Goal: Task Accomplishment & Management: Manage account settings

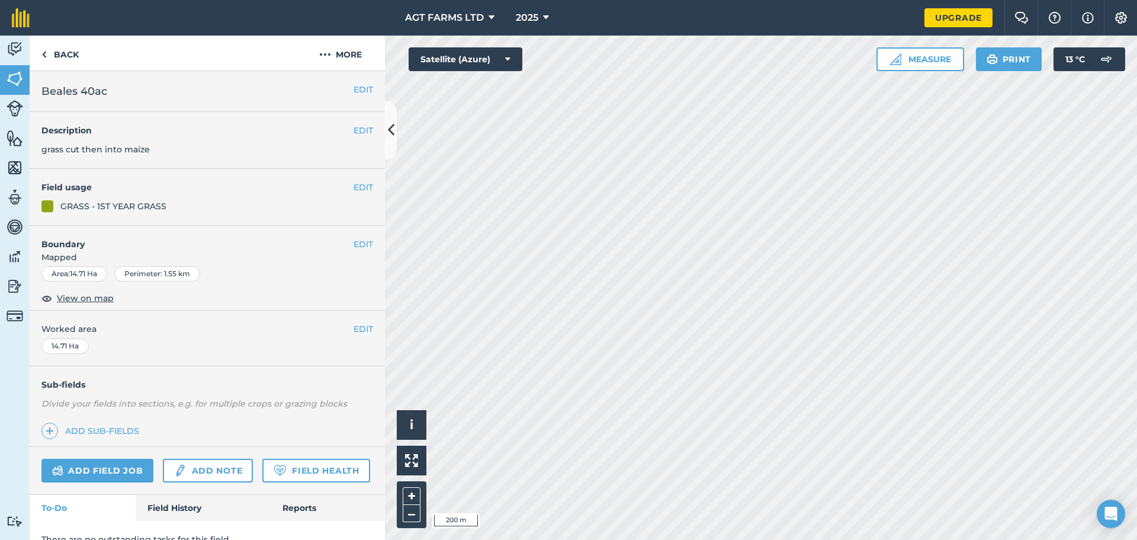
scroll to position [51, 0]
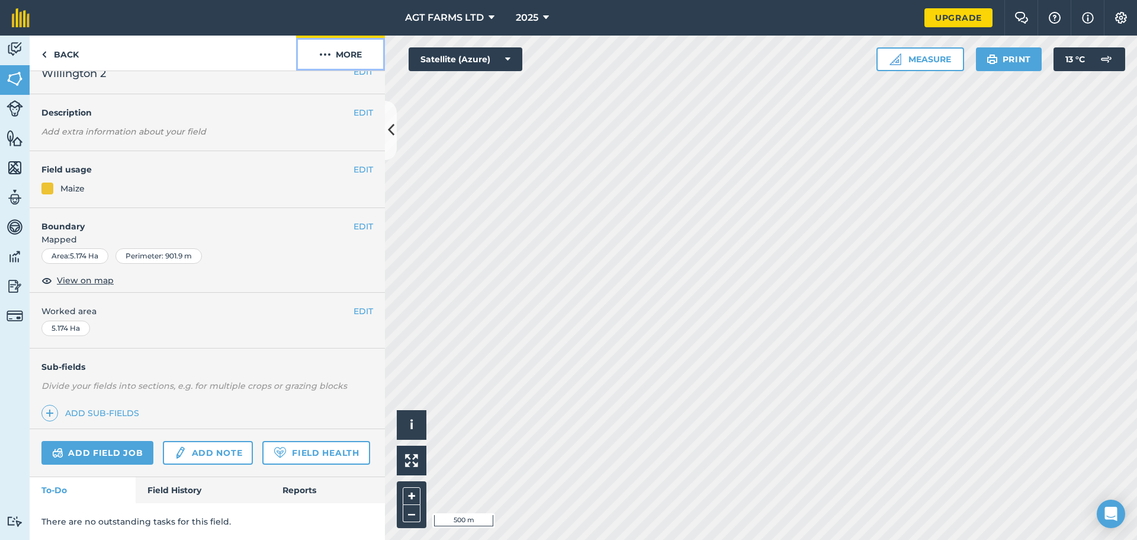
click at [358, 50] on button "More" at bounding box center [340, 53] width 89 height 35
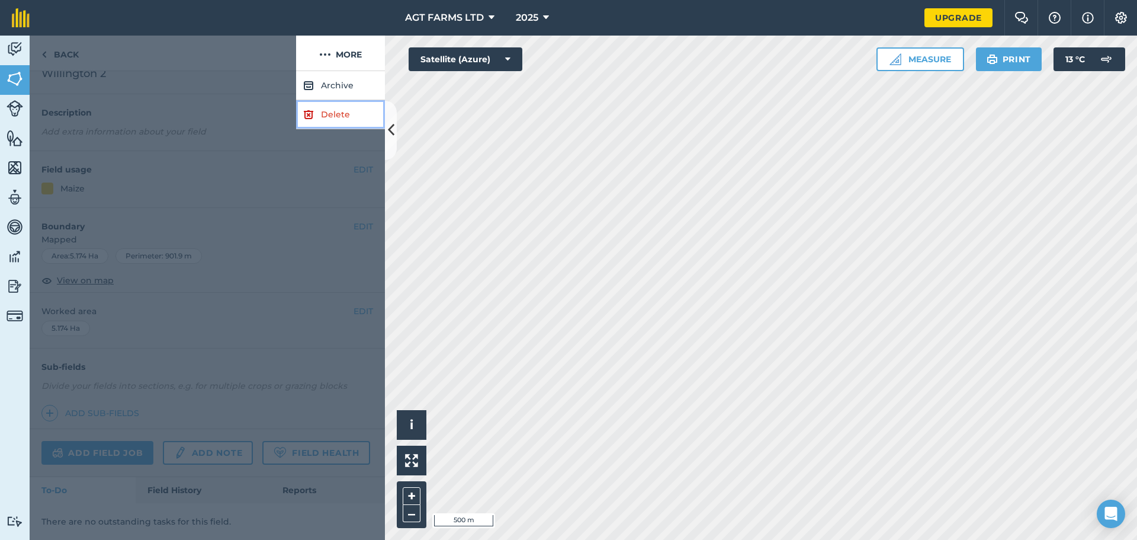
click at [336, 115] on link "Delete" at bounding box center [340, 114] width 89 height 29
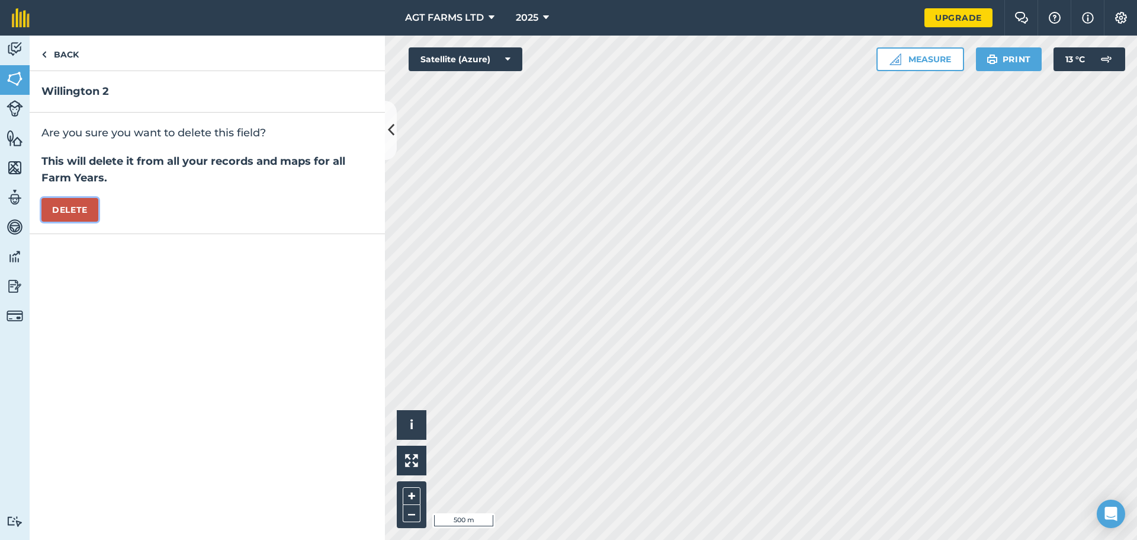
click at [66, 213] on button "Delete" at bounding box center [69, 210] width 57 height 24
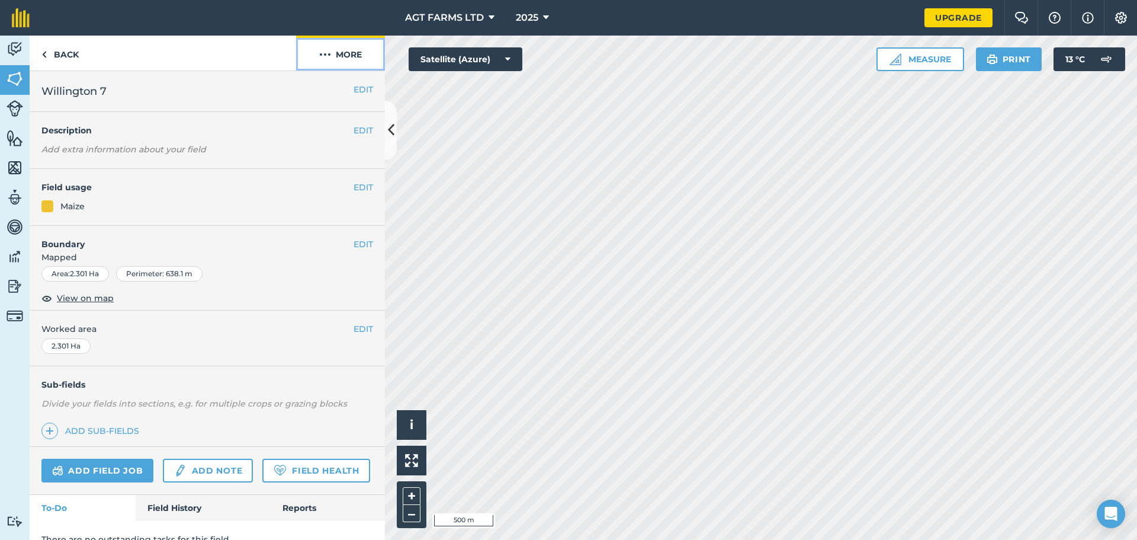
click at [336, 63] on button "More" at bounding box center [340, 53] width 89 height 35
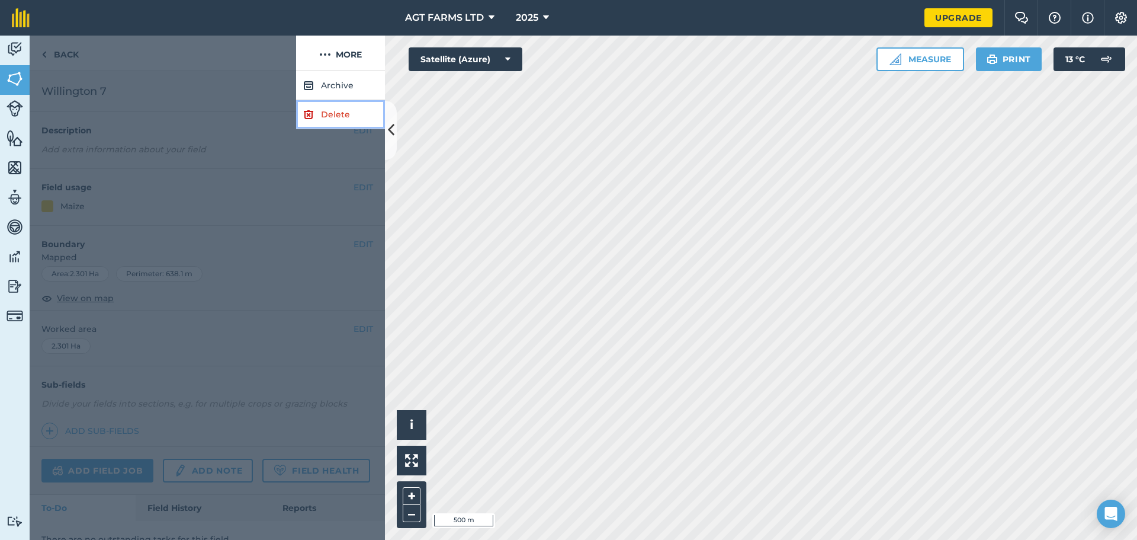
click at [325, 123] on link "Delete" at bounding box center [340, 114] width 89 height 29
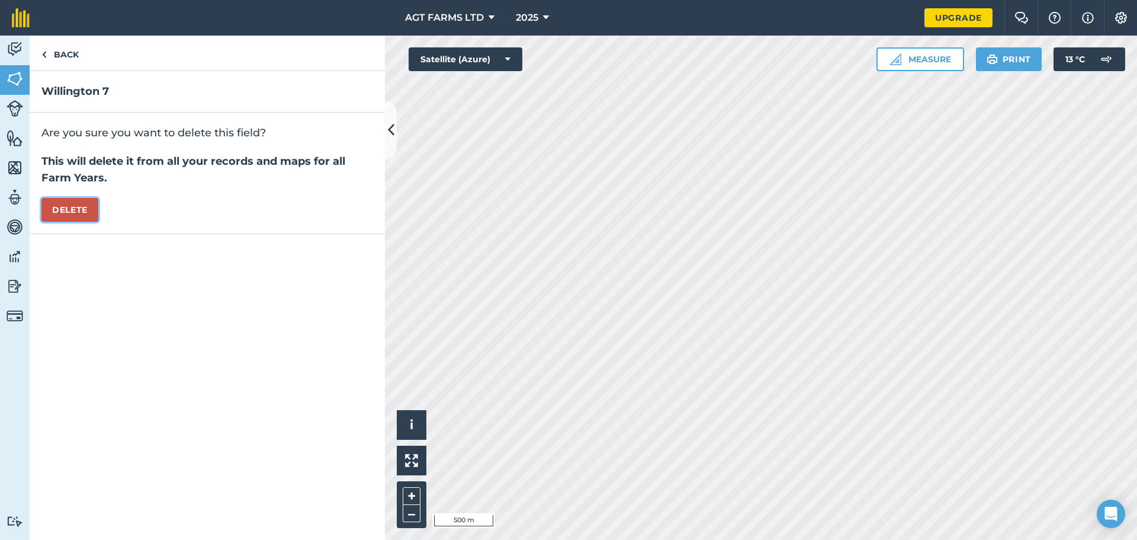
click at [61, 210] on button "Delete" at bounding box center [69, 210] width 57 height 24
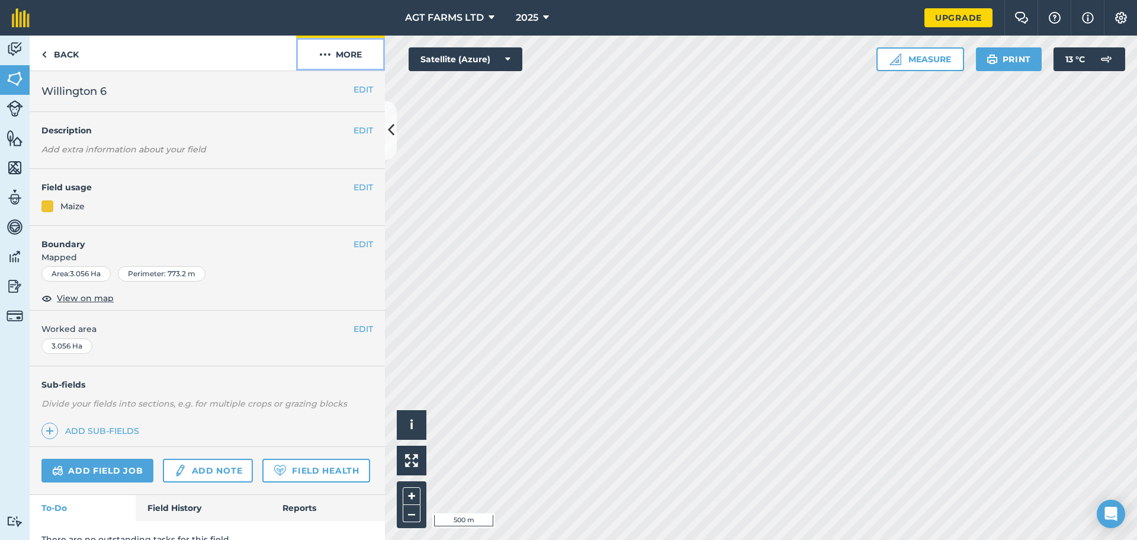
click at [360, 50] on button "More" at bounding box center [340, 53] width 89 height 35
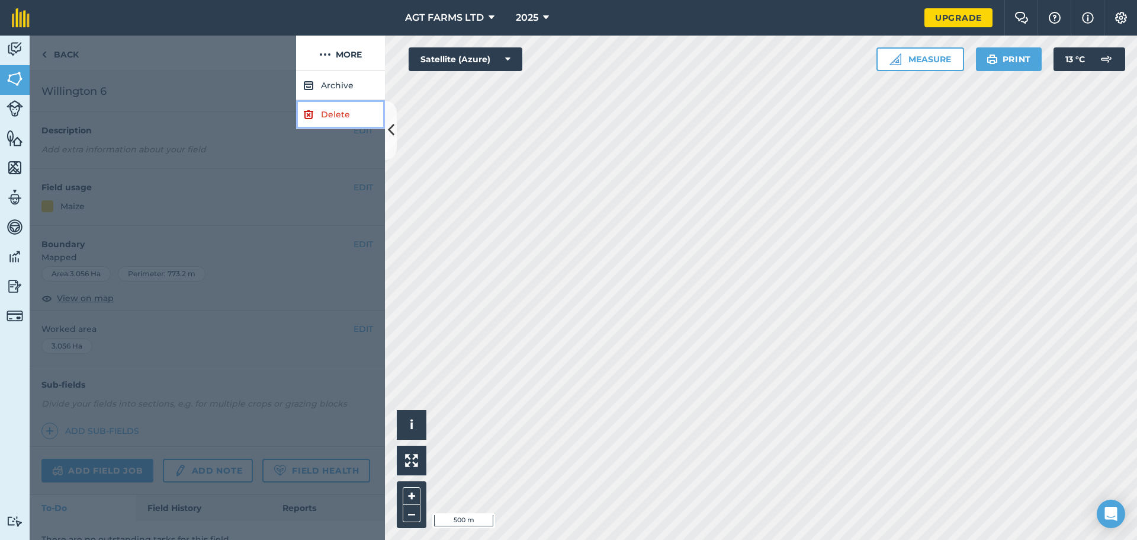
click at [348, 124] on link "Delete" at bounding box center [340, 114] width 89 height 29
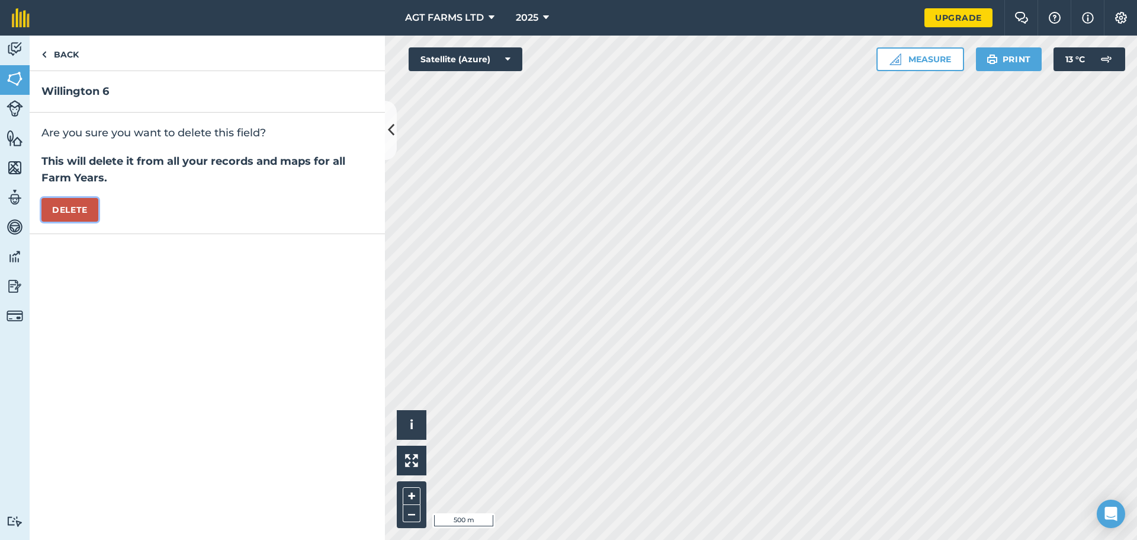
click at [88, 213] on button "Delete" at bounding box center [69, 210] width 57 height 24
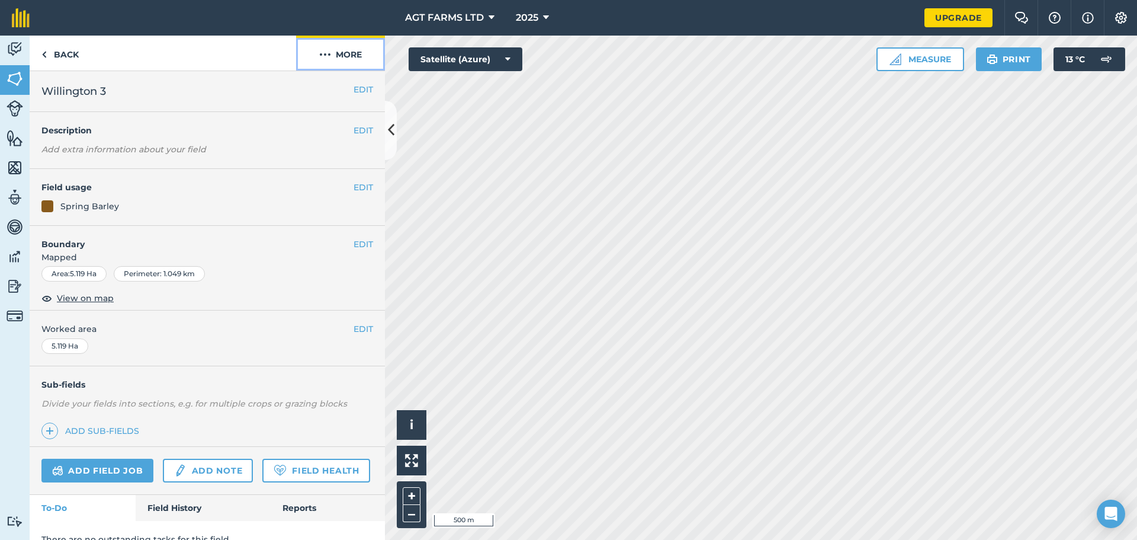
click at [347, 56] on button "More" at bounding box center [340, 53] width 89 height 35
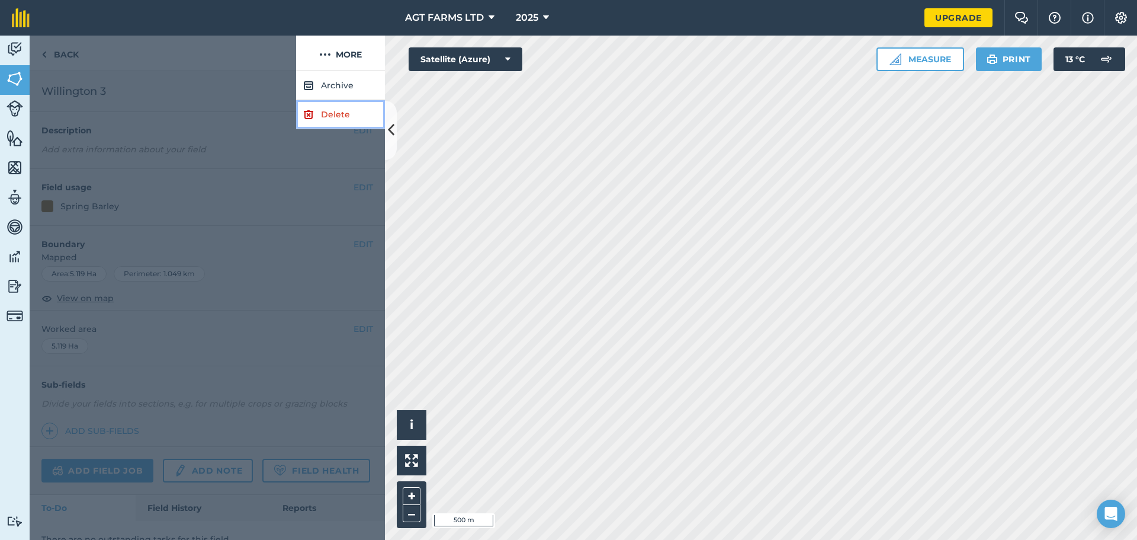
click at [332, 116] on link "Delete" at bounding box center [340, 114] width 89 height 29
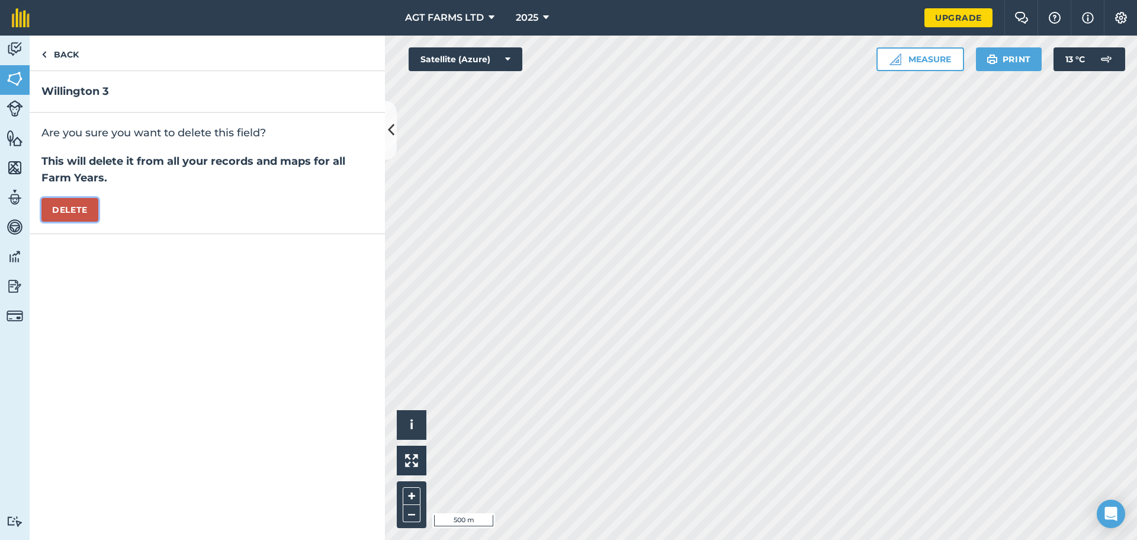
click at [50, 202] on button "Delete" at bounding box center [69, 210] width 57 height 24
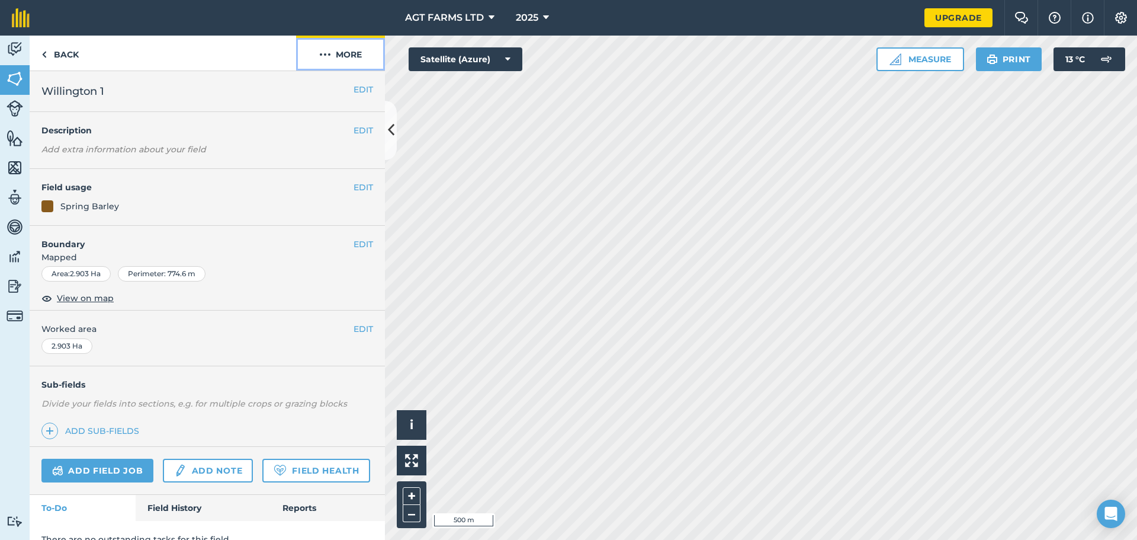
click at [361, 65] on button "More" at bounding box center [340, 53] width 89 height 35
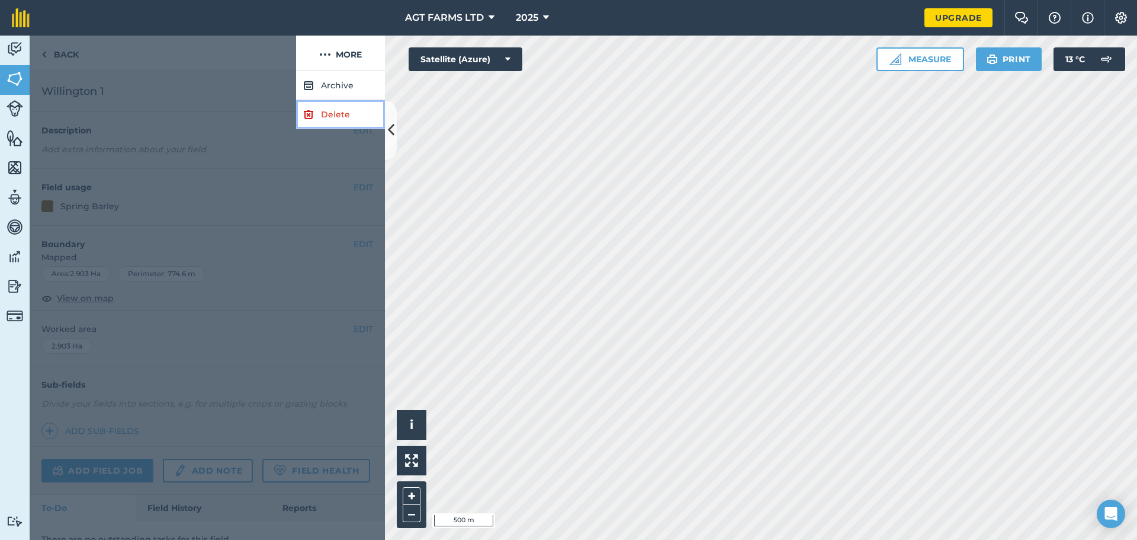
click at [341, 117] on link "Delete" at bounding box center [340, 114] width 89 height 29
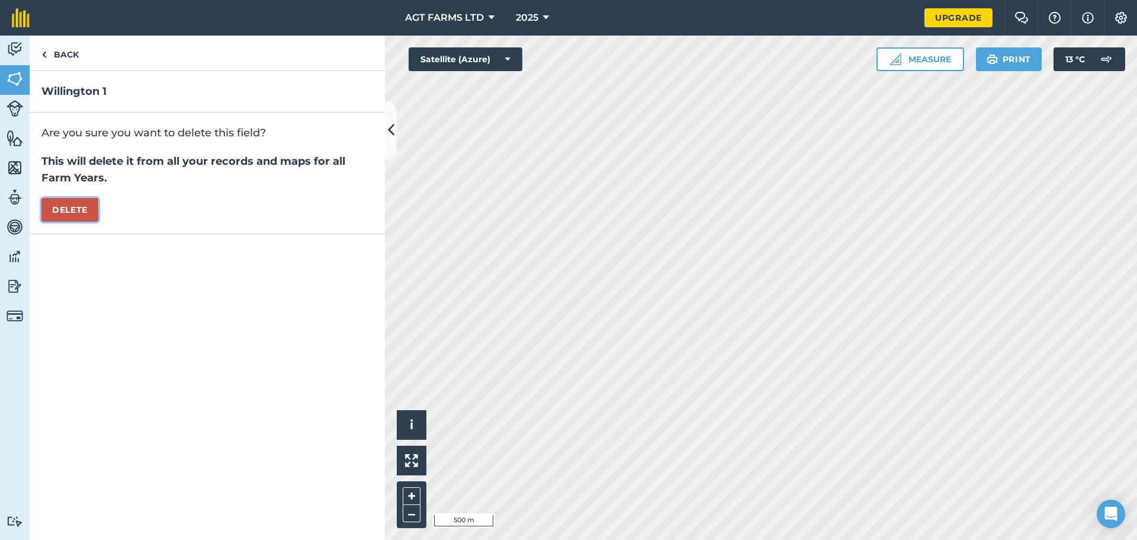
click at [64, 208] on button "Delete" at bounding box center [69, 210] width 57 height 24
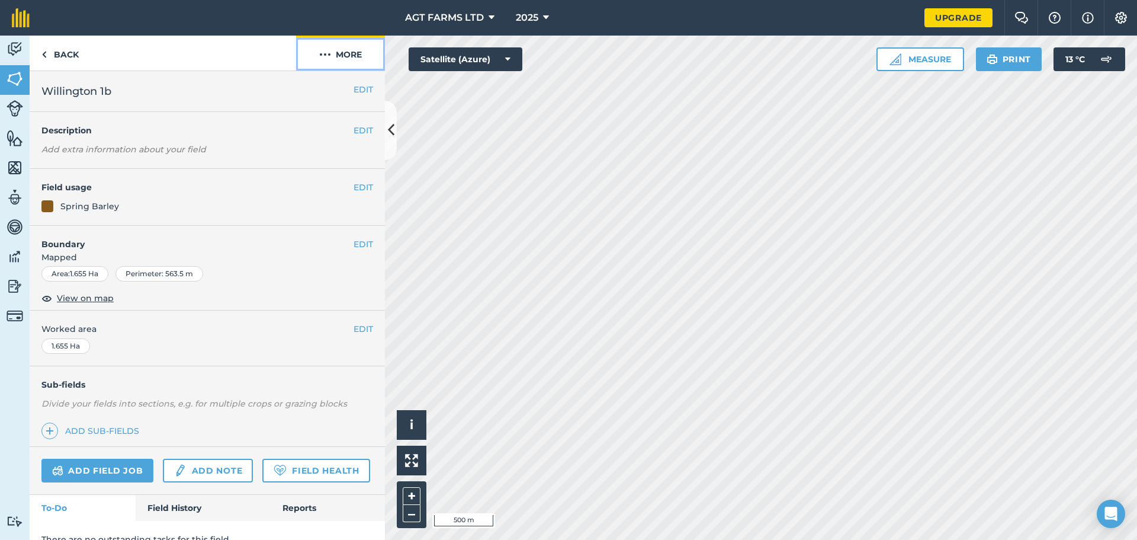
click at [360, 68] on button "More" at bounding box center [340, 53] width 89 height 35
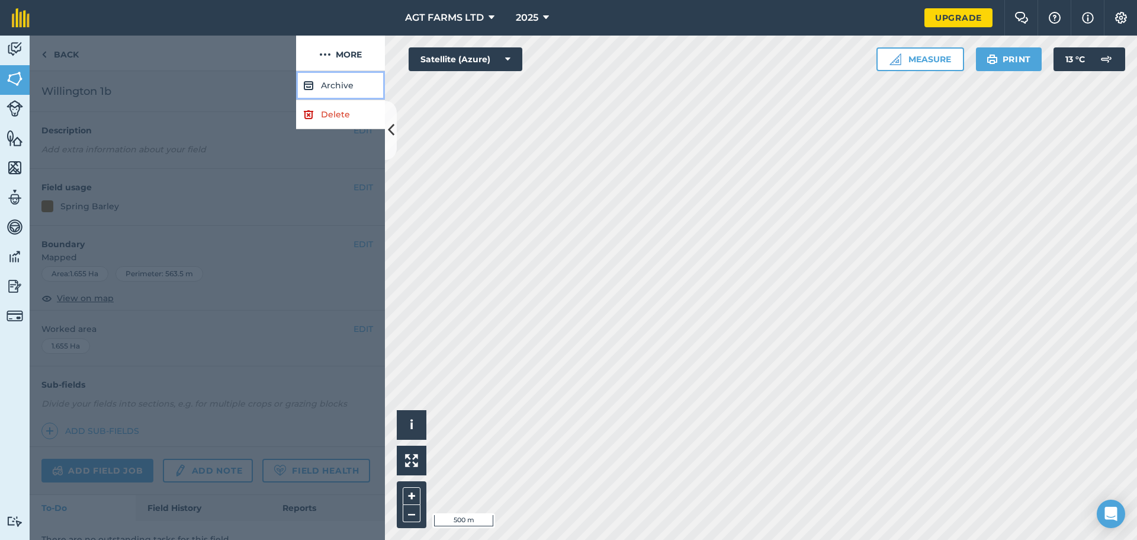
click at [344, 96] on button "Archive" at bounding box center [340, 85] width 89 height 29
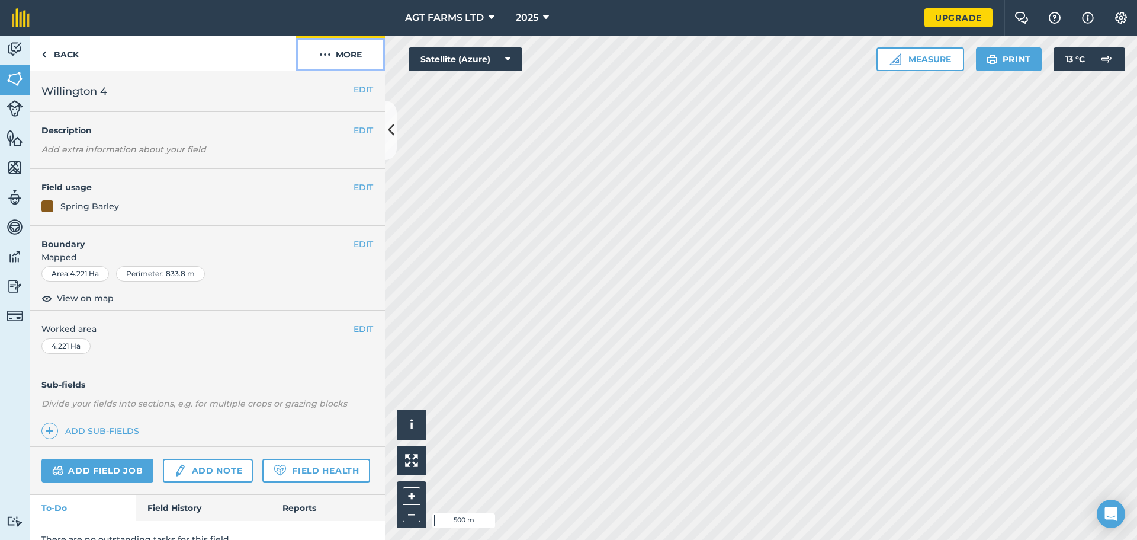
click at [363, 63] on button "More" at bounding box center [340, 53] width 89 height 35
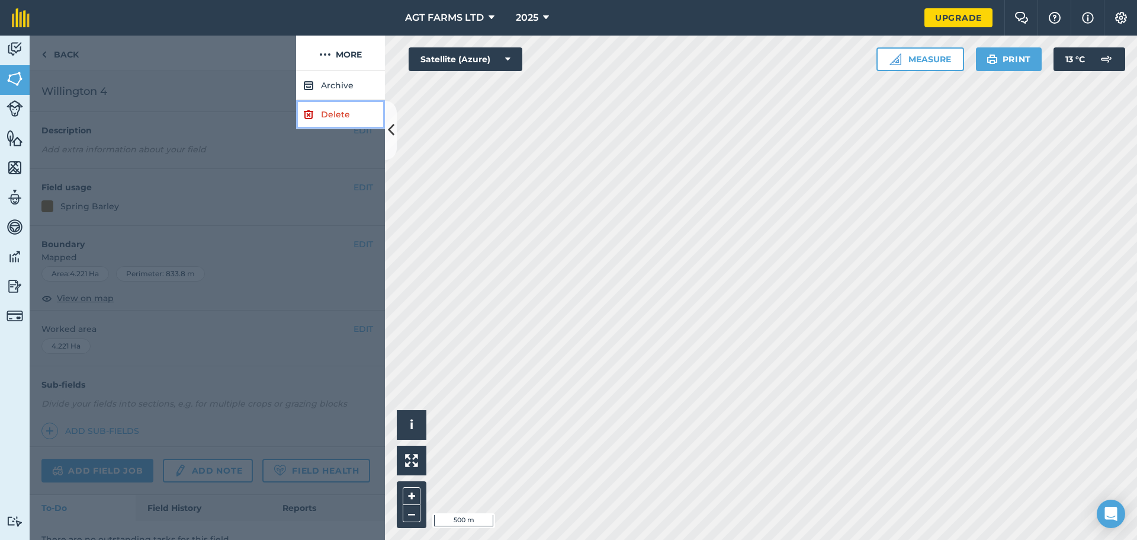
click at [357, 112] on link "Delete" at bounding box center [340, 114] width 89 height 29
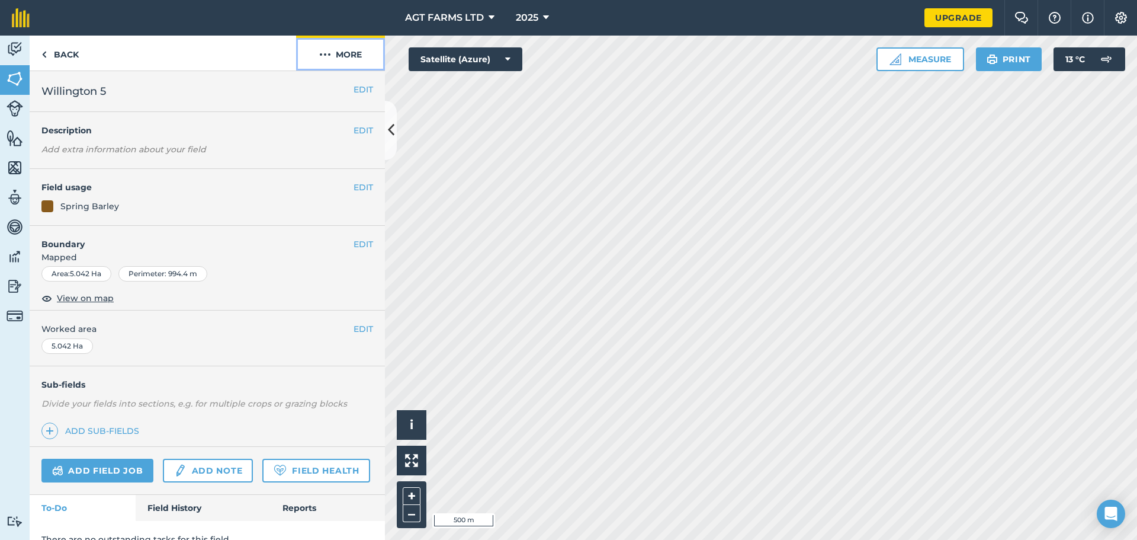
click at [359, 50] on button "More" at bounding box center [340, 53] width 89 height 35
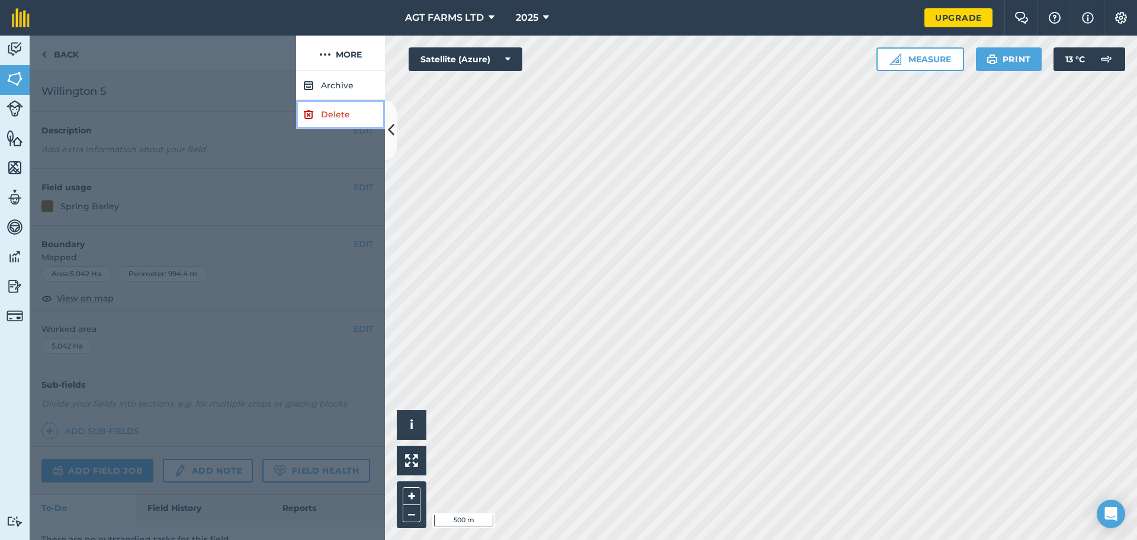
click at [339, 120] on link "Delete" at bounding box center [340, 114] width 89 height 29
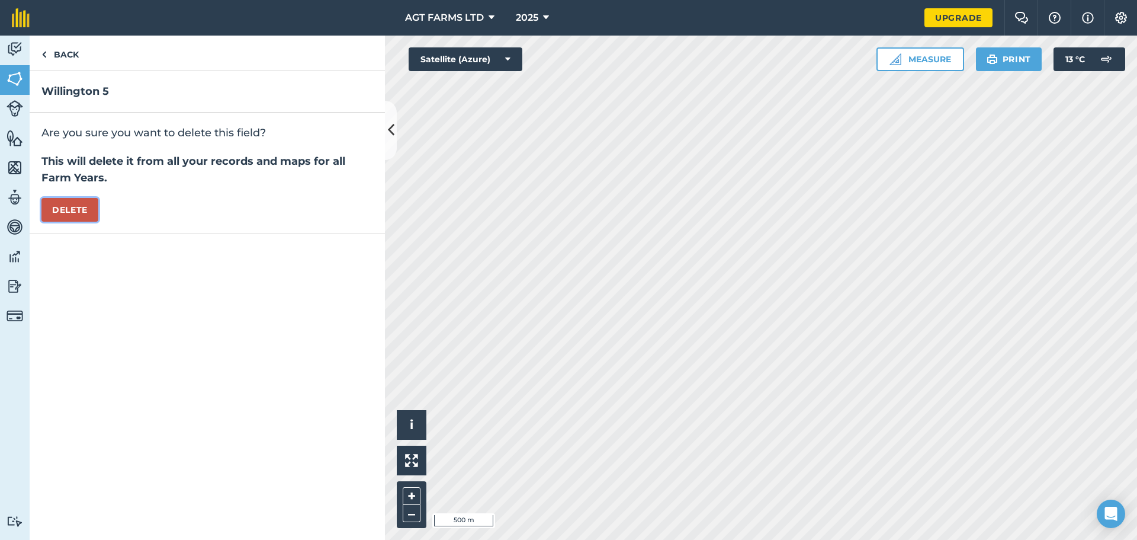
click at [84, 215] on button "Delete" at bounding box center [69, 210] width 57 height 24
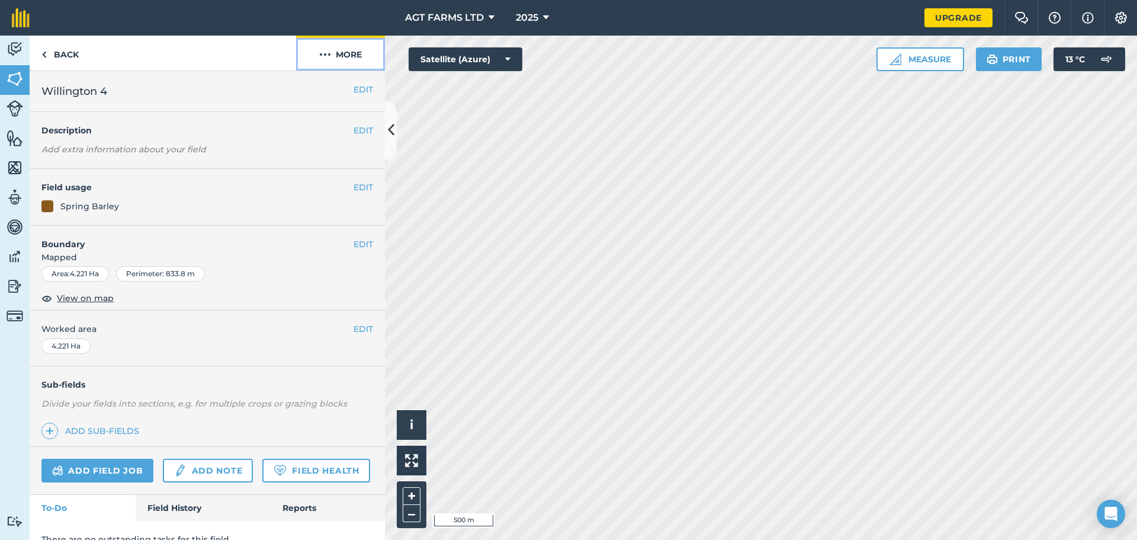
click at [357, 60] on button "More" at bounding box center [340, 53] width 89 height 35
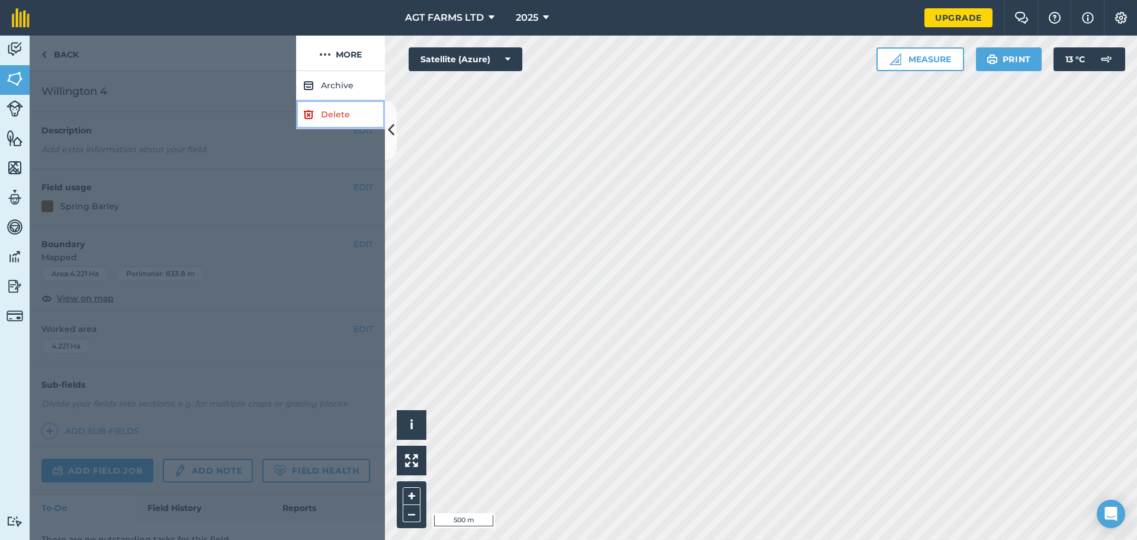
click at [344, 105] on link "Delete" at bounding box center [340, 114] width 89 height 29
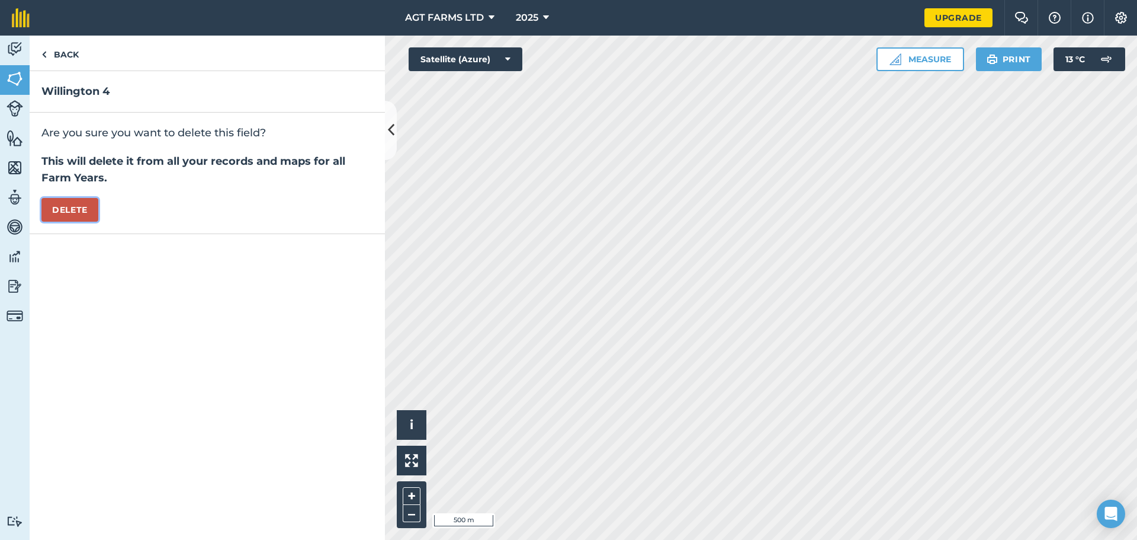
click at [66, 206] on button "Delete" at bounding box center [69, 210] width 57 height 24
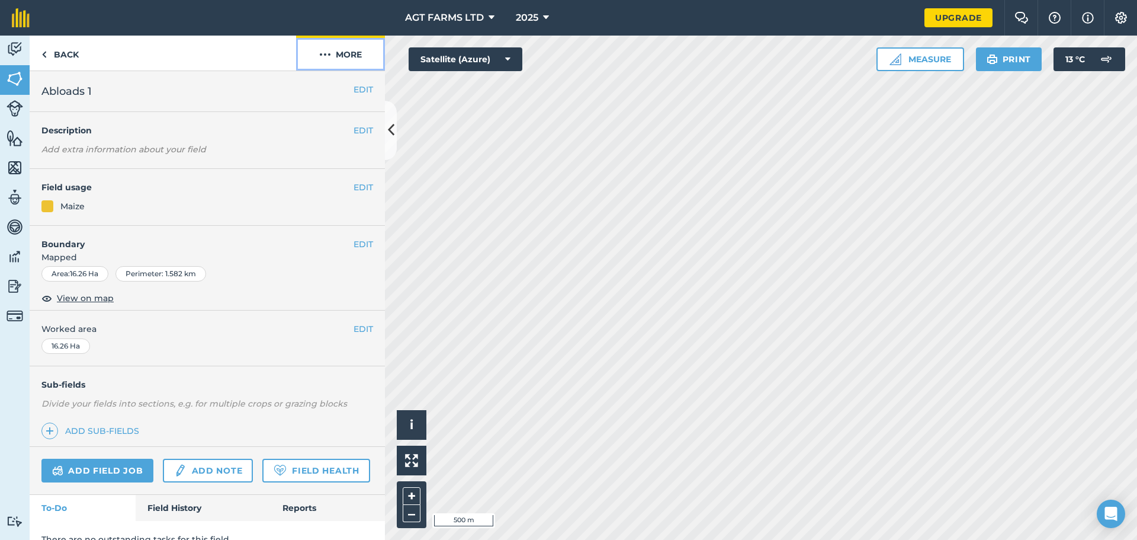
click at [354, 67] on button "More" at bounding box center [340, 53] width 89 height 35
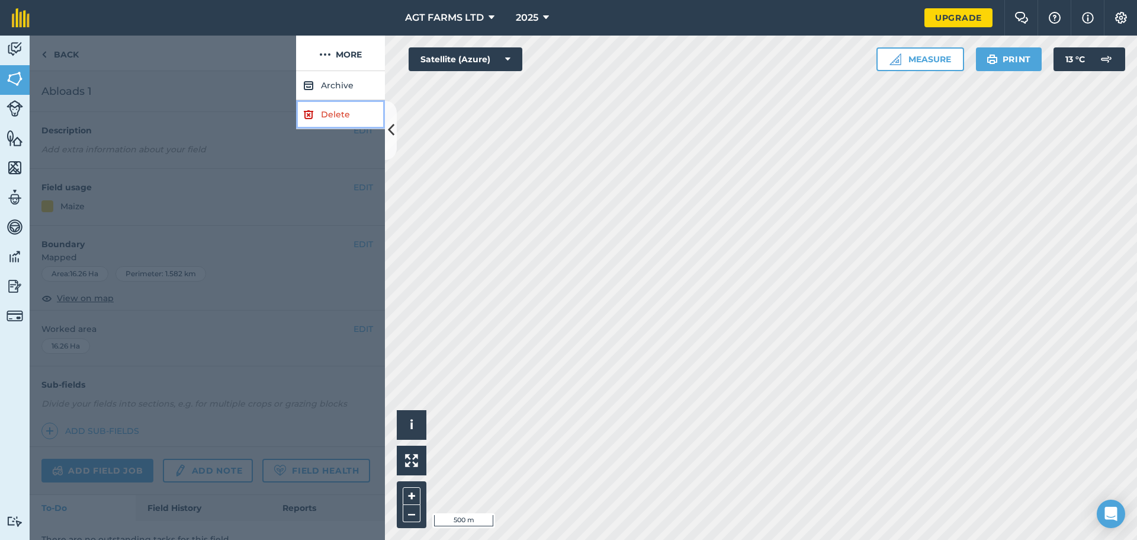
click at [346, 111] on link "Delete" at bounding box center [340, 114] width 89 height 29
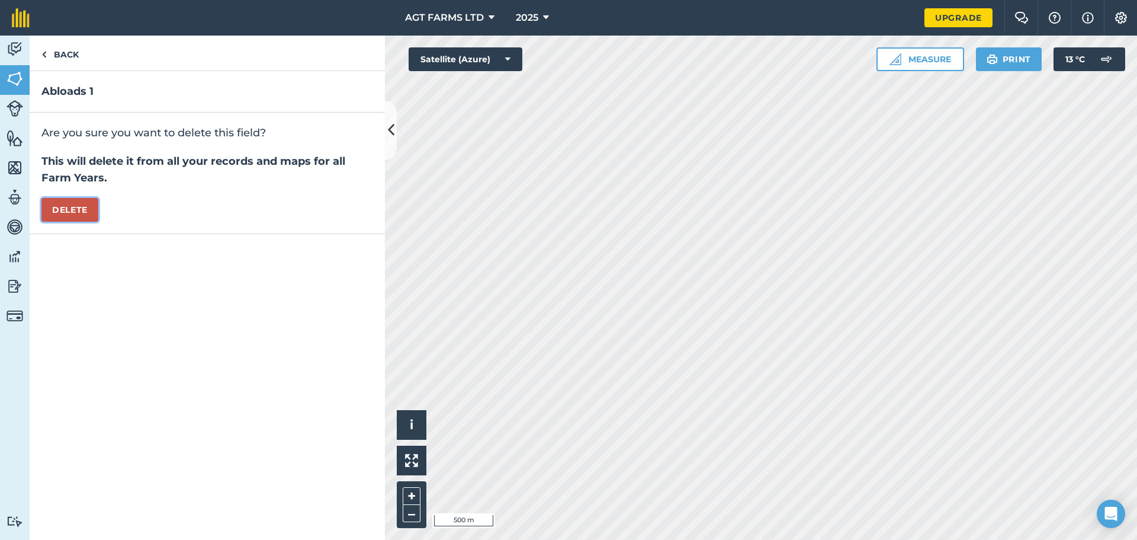
click at [92, 206] on button "Delete" at bounding box center [69, 210] width 57 height 24
